Goal: Check status: Check status

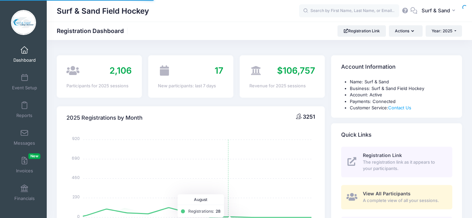
select select
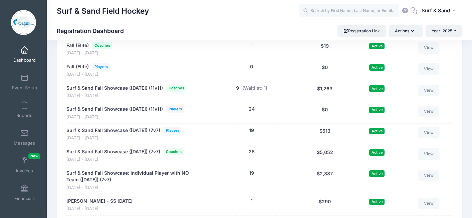
scroll to position [1458, 0]
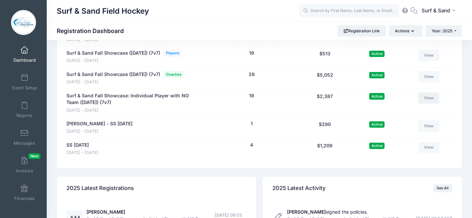
click at [431, 104] on link "View" at bounding box center [428, 97] width 21 height 11
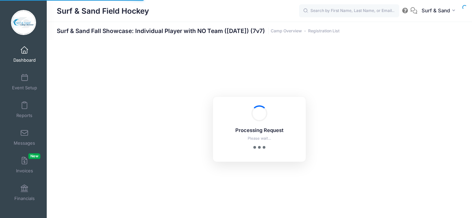
select select "10"
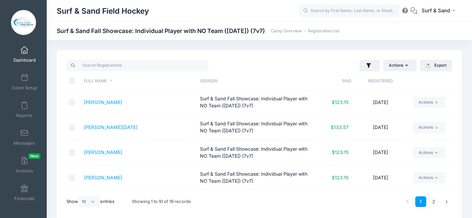
click at [383, 82] on th "Registered" at bounding box center [381, 81] width 58 height 18
click at [94, 129] on link "[PERSON_NAME]" at bounding box center [103, 128] width 38 height 6
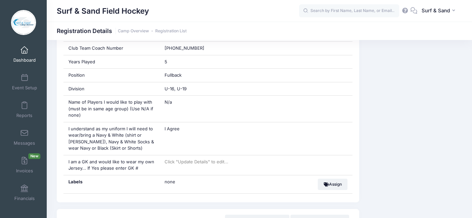
scroll to position [334, 0]
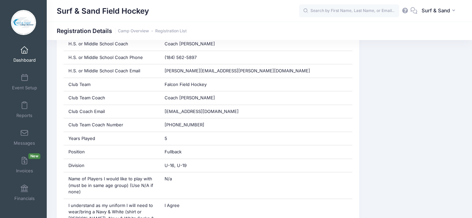
click at [22, 55] on link "Dashboard" at bounding box center [25, 54] width 32 height 23
